Goal: Check status: Check status

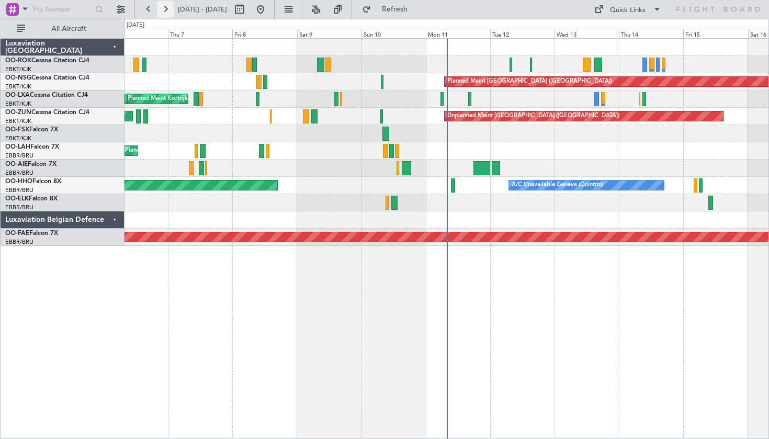
click at [168, 8] on button at bounding box center [165, 9] width 17 height 17
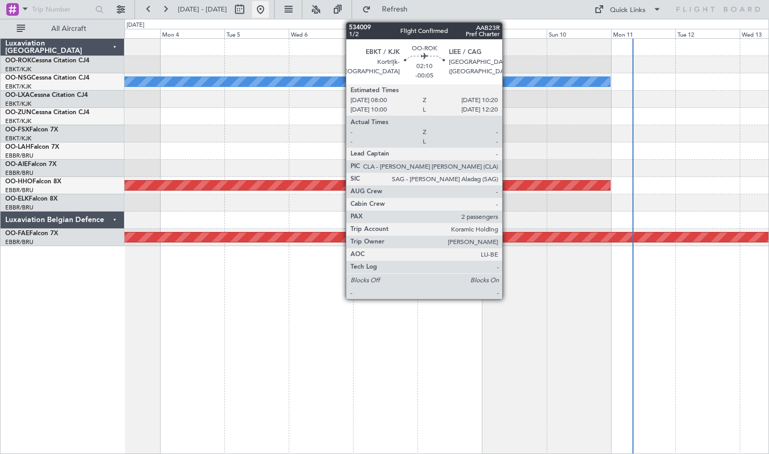
click at [269, 9] on button at bounding box center [260, 9] width 17 height 17
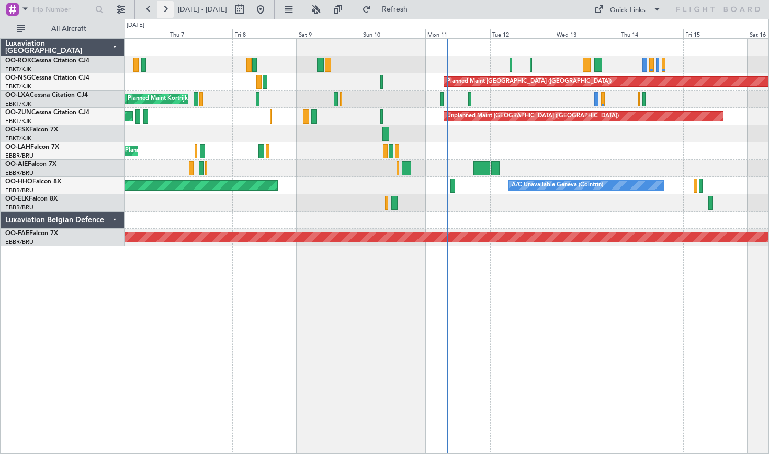
click at [161, 9] on button at bounding box center [165, 9] width 17 height 17
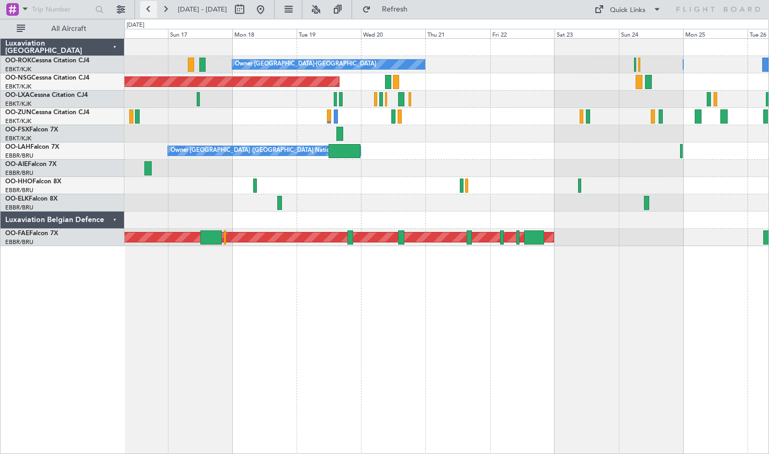
click at [146, 9] on button at bounding box center [148, 9] width 17 height 17
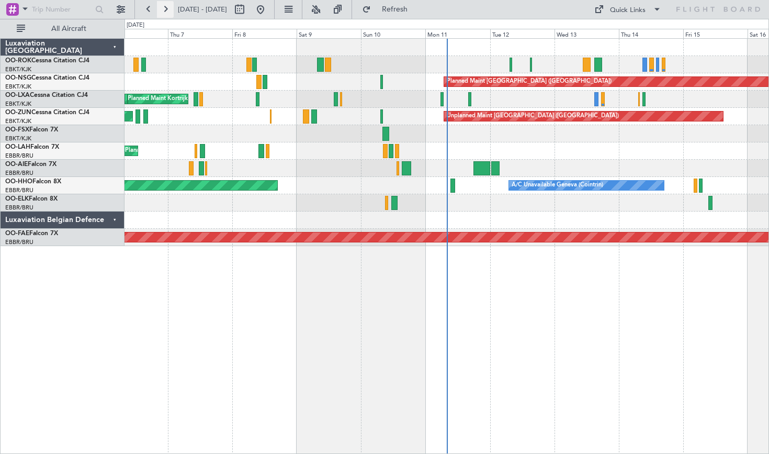
click at [166, 8] on button at bounding box center [165, 9] width 17 height 17
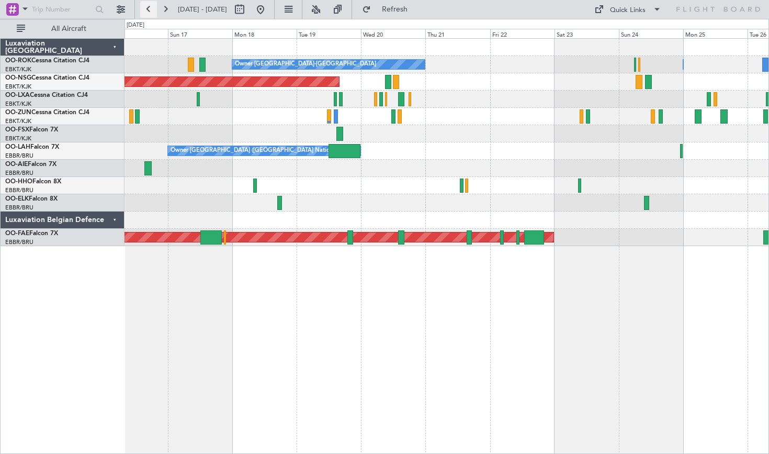
click at [148, 11] on button at bounding box center [148, 9] width 17 height 17
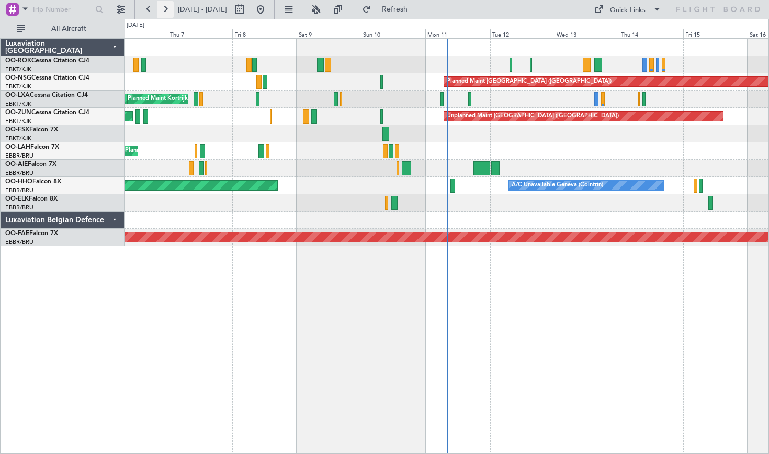
click at [166, 8] on button at bounding box center [165, 9] width 17 height 17
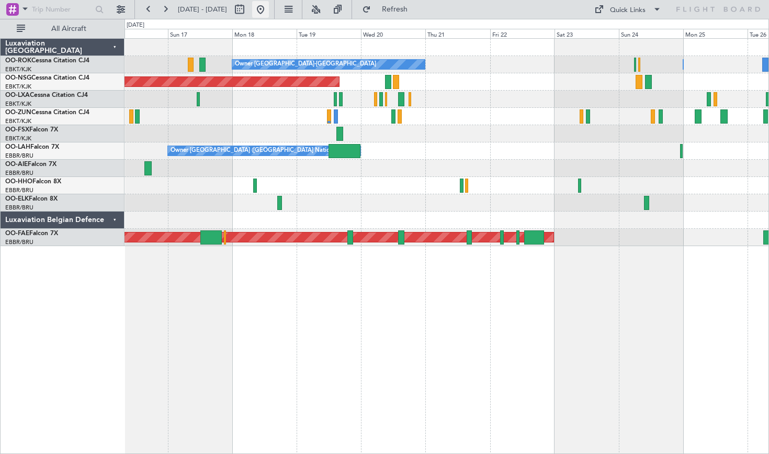
click at [269, 8] on button at bounding box center [260, 9] width 17 height 17
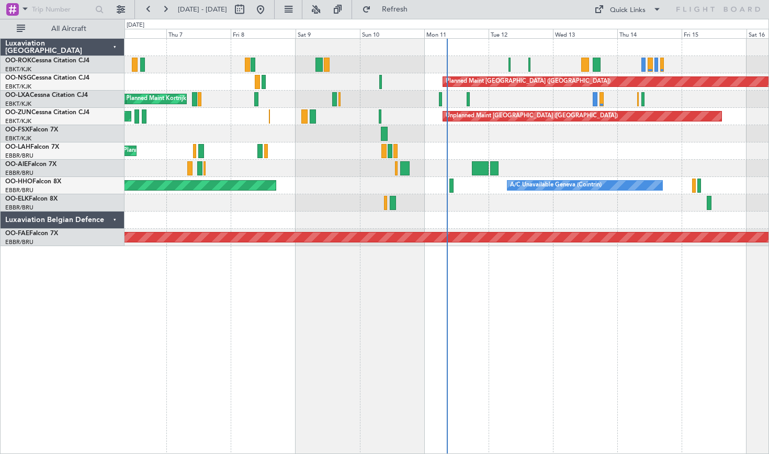
click at [406, 78] on div "Planned Maint [GEOGRAPHIC_DATA] ([GEOGRAPHIC_DATA])" at bounding box center [447, 81] width 644 height 17
